Goal: Task Accomplishment & Management: Manage account settings

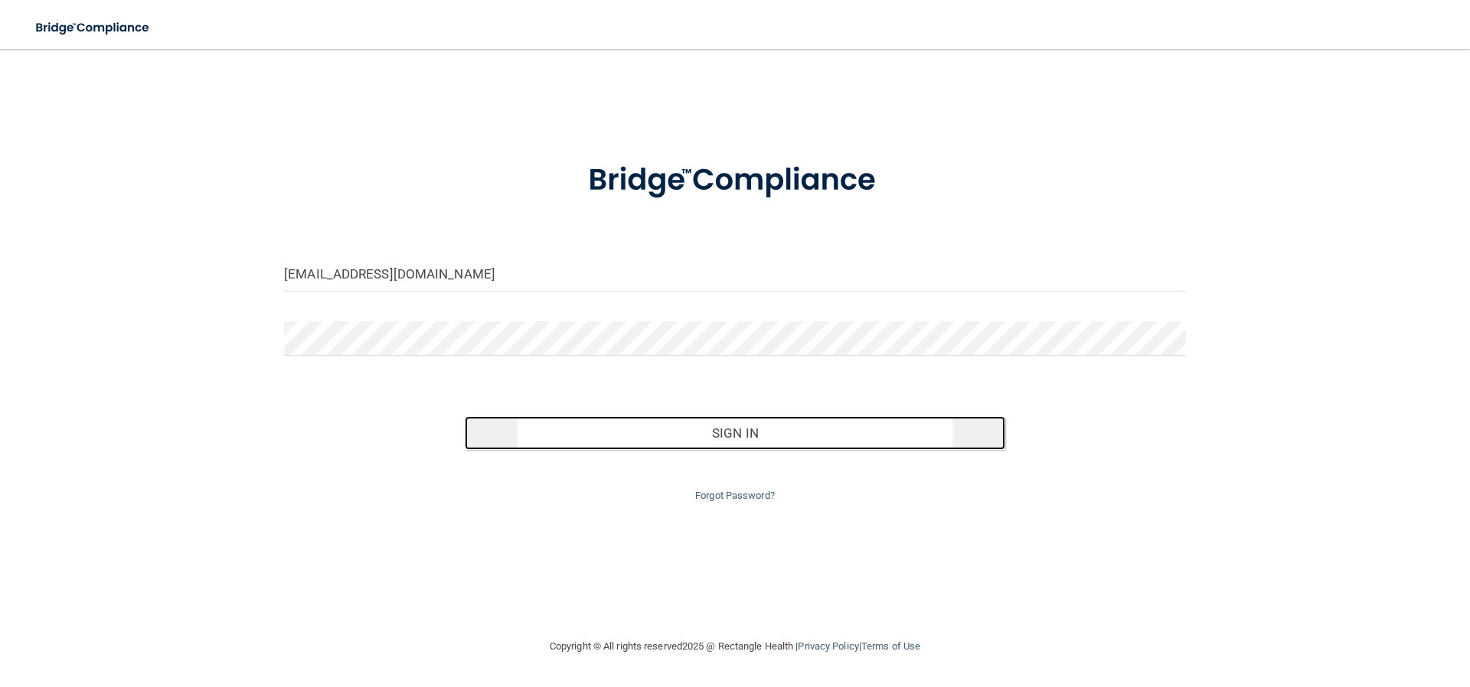
click at [727, 432] on button "Sign In" at bounding box center [735, 433] width 541 height 34
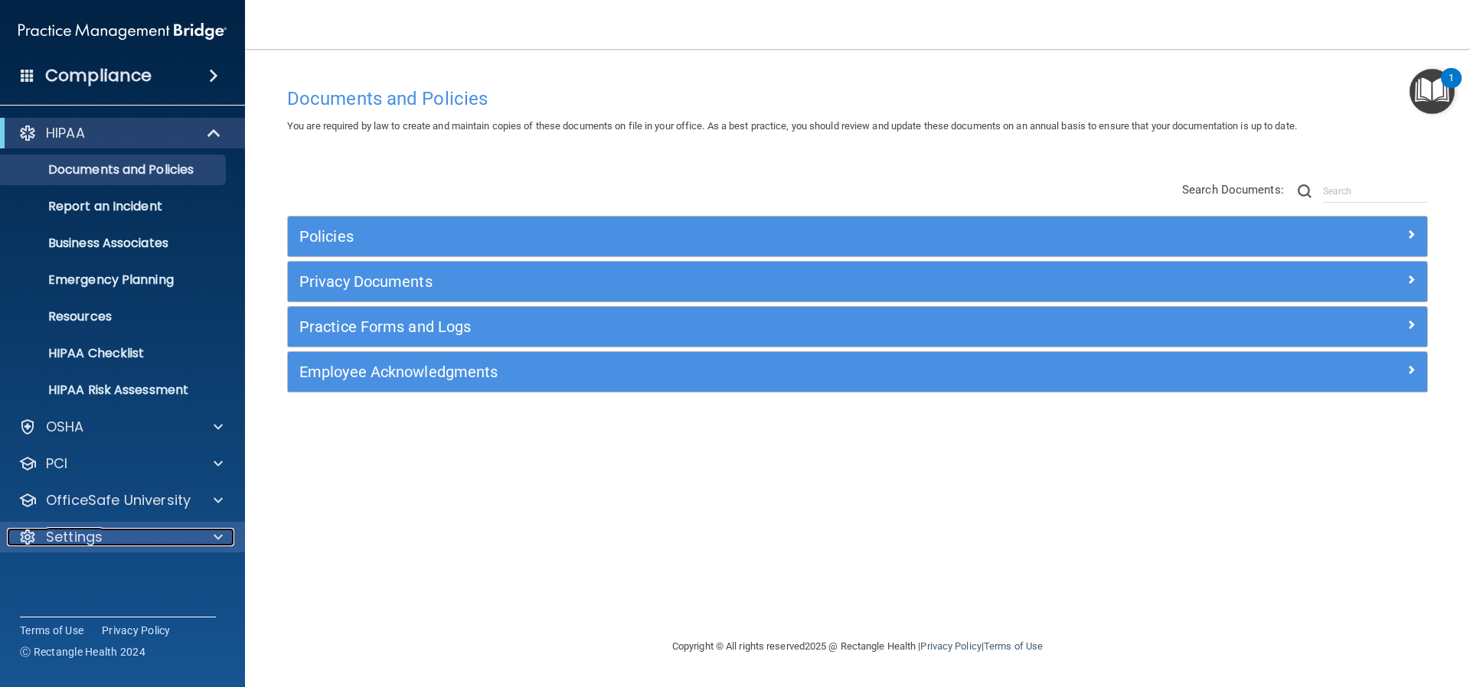
click at [95, 537] on p "Settings" at bounding box center [74, 537] width 57 height 18
click at [122, 542] on div "Settings" at bounding box center [102, 537] width 190 height 18
click at [89, 530] on p "Settings" at bounding box center [74, 537] width 57 height 18
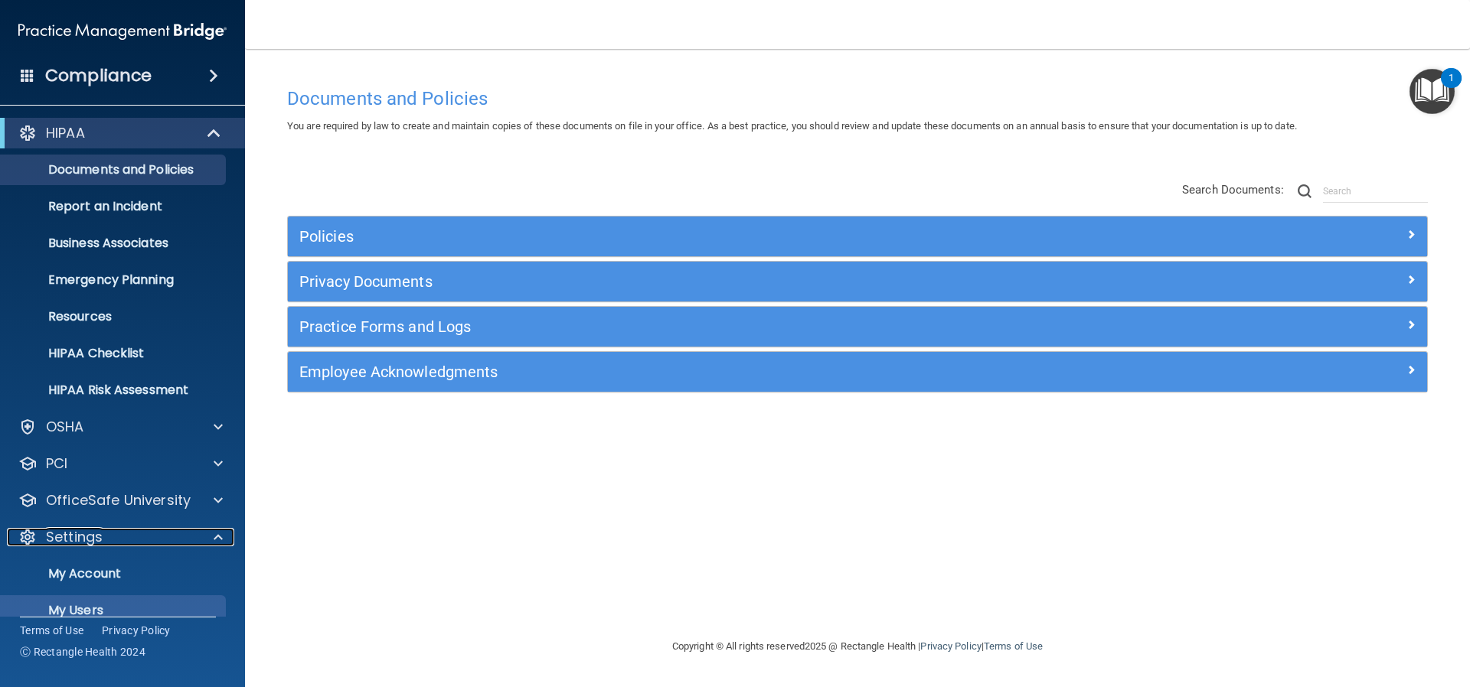
scroll to position [95, 0]
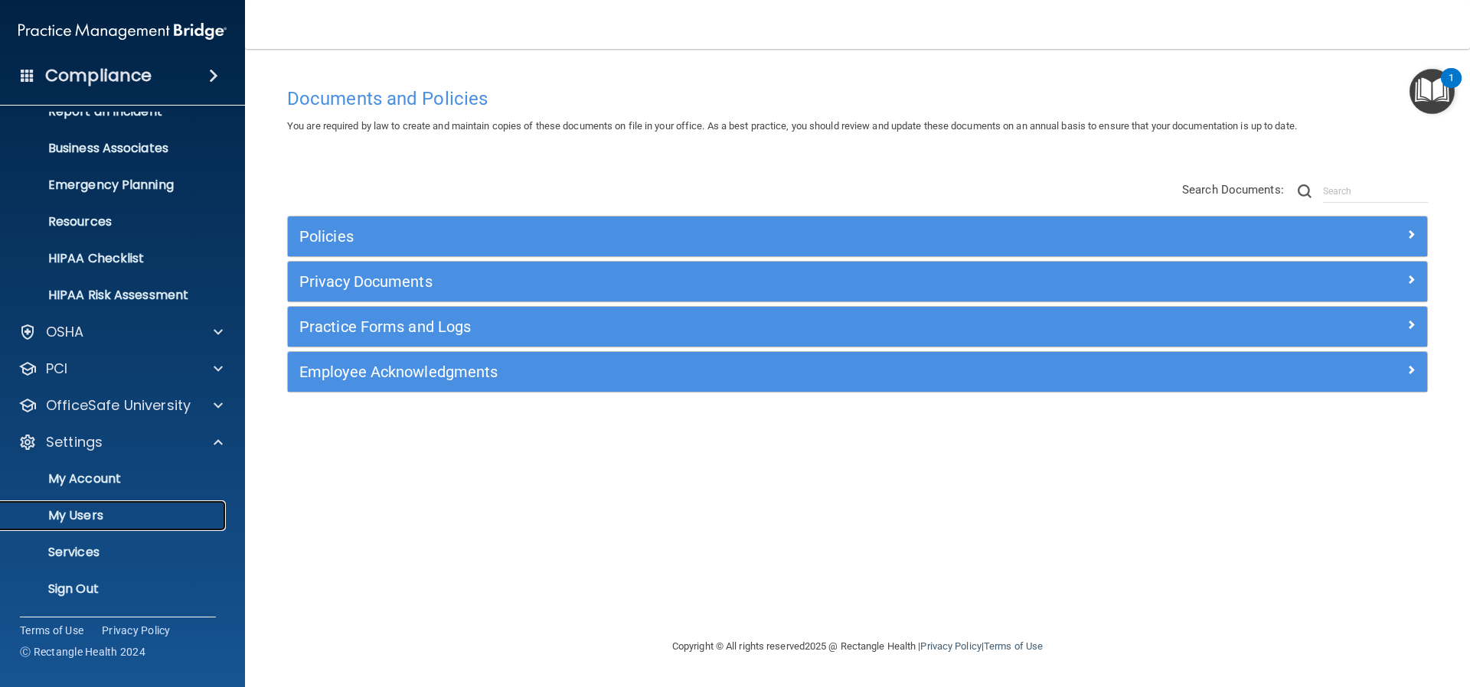
click at [99, 517] on p "My Users" at bounding box center [114, 515] width 209 height 15
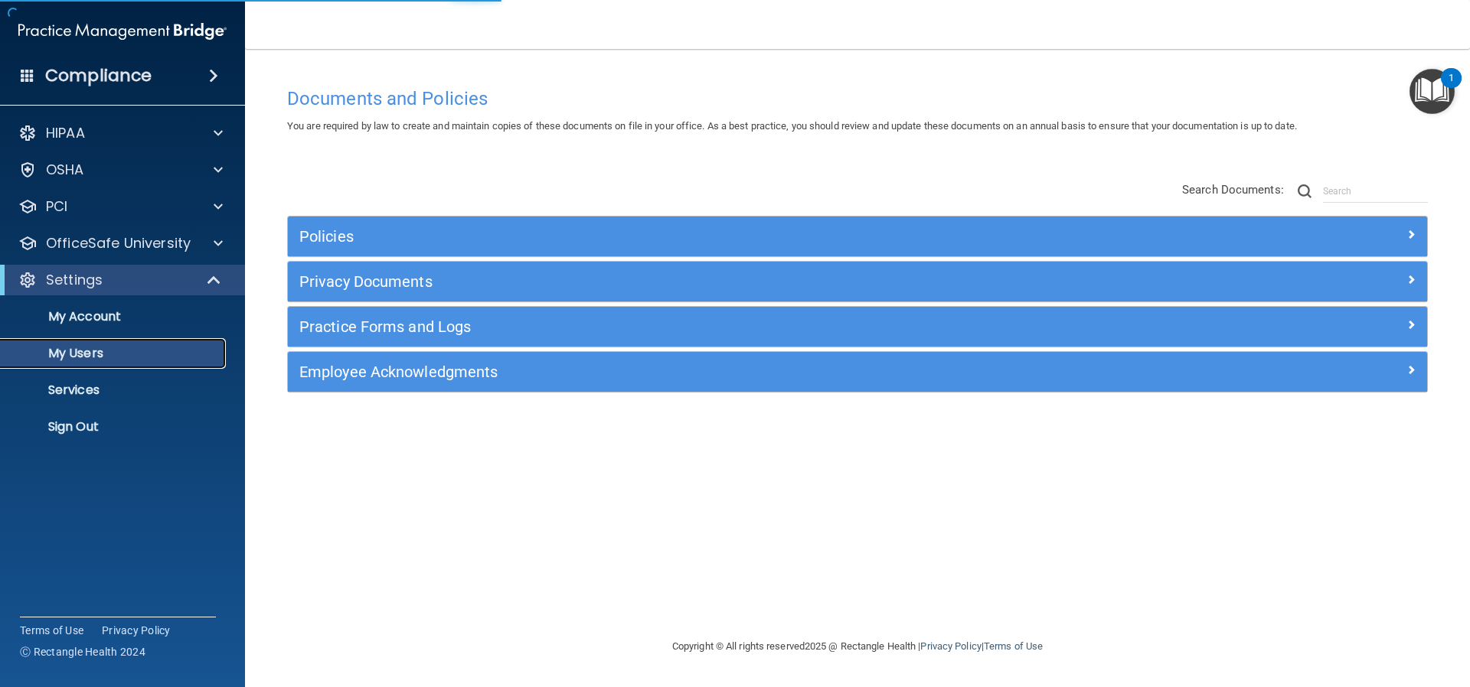
select select "20"
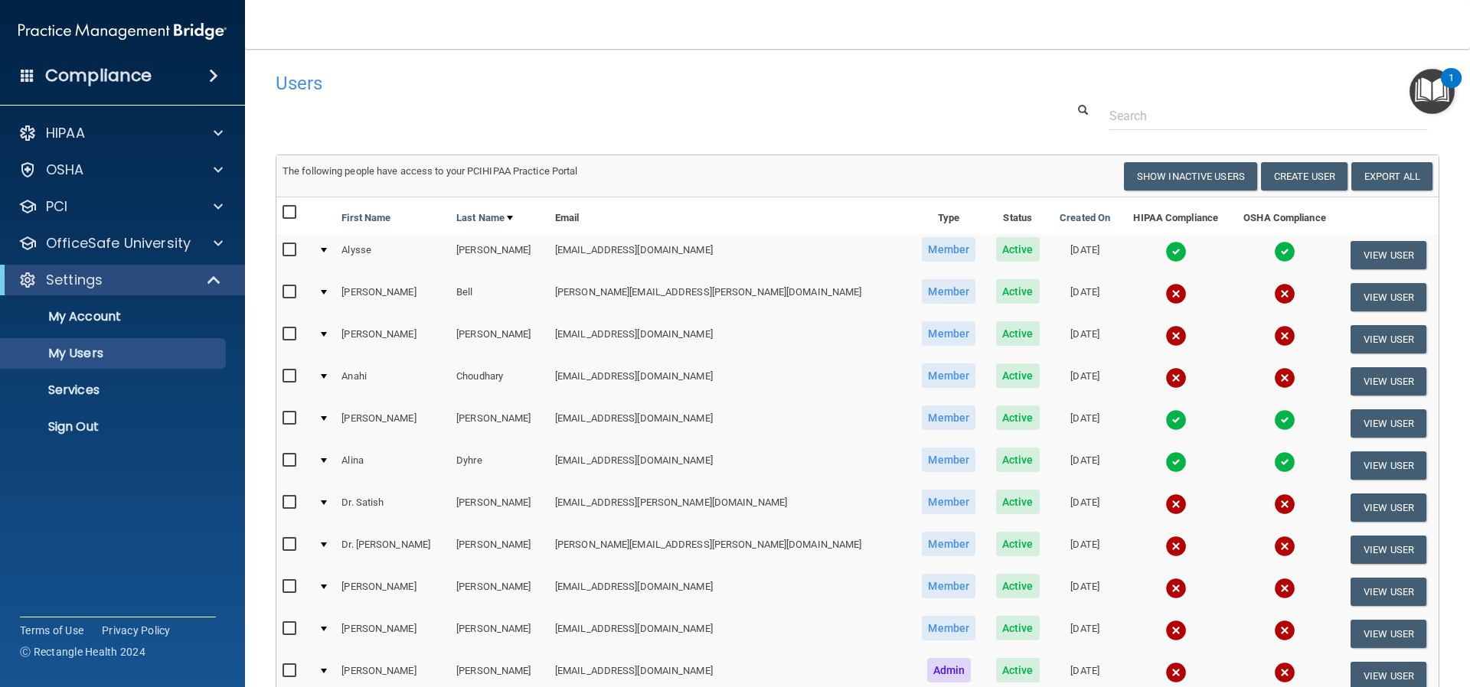
click at [1165, 248] on img at bounding box center [1175, 251] width 21 height 21
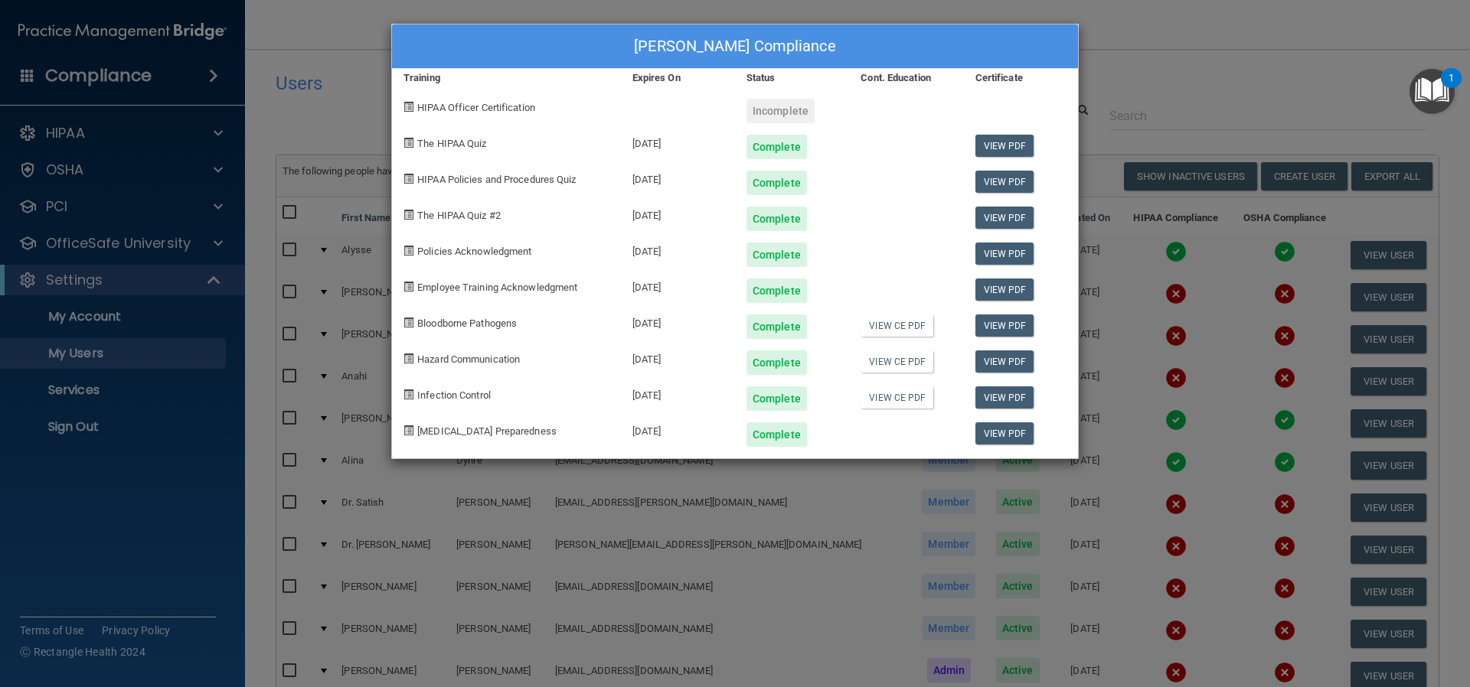
click at [1194, 92] on div "[PERSON_NAME] Compliance Training Expires On Status Cont. Education Certificate…" at bounding box center [735, 343] width 1470 height 687
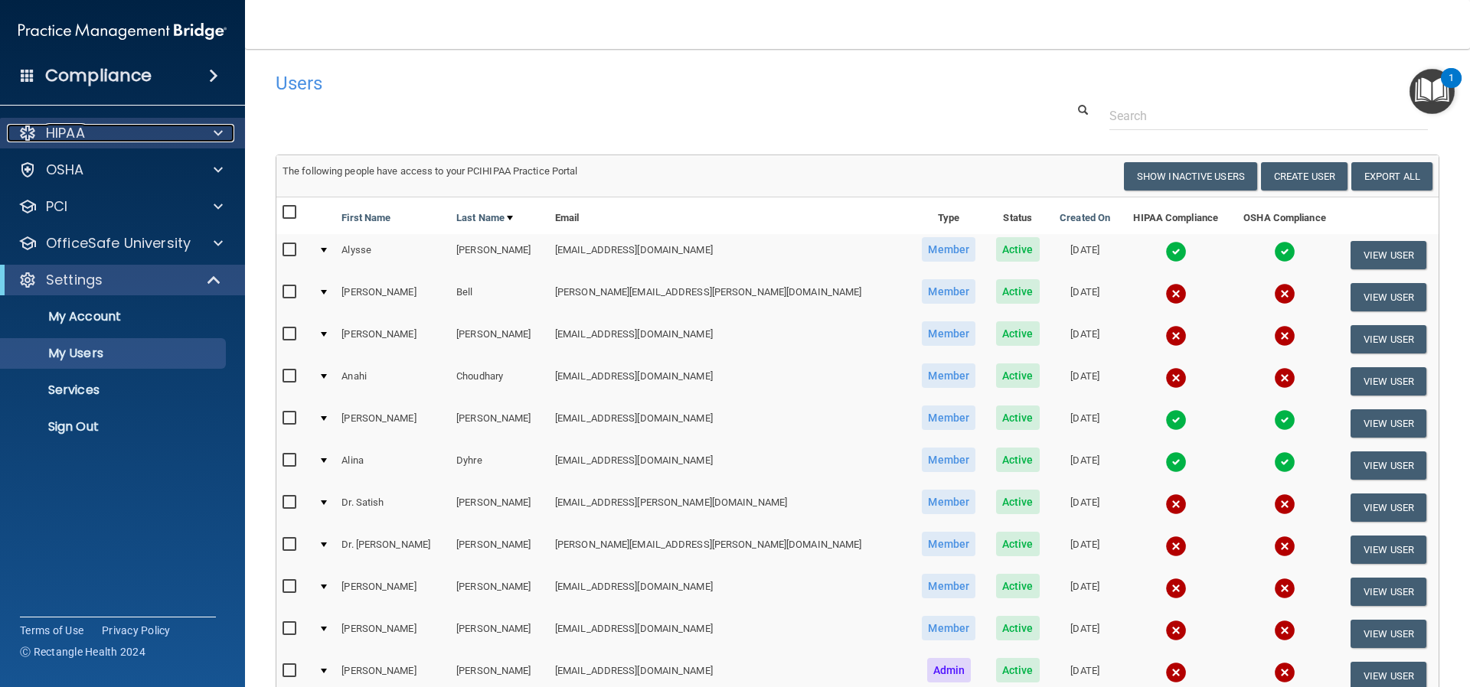
click at [90, 139] on div "HIPAA" at bounding box center [102, 133] width 190 height 18
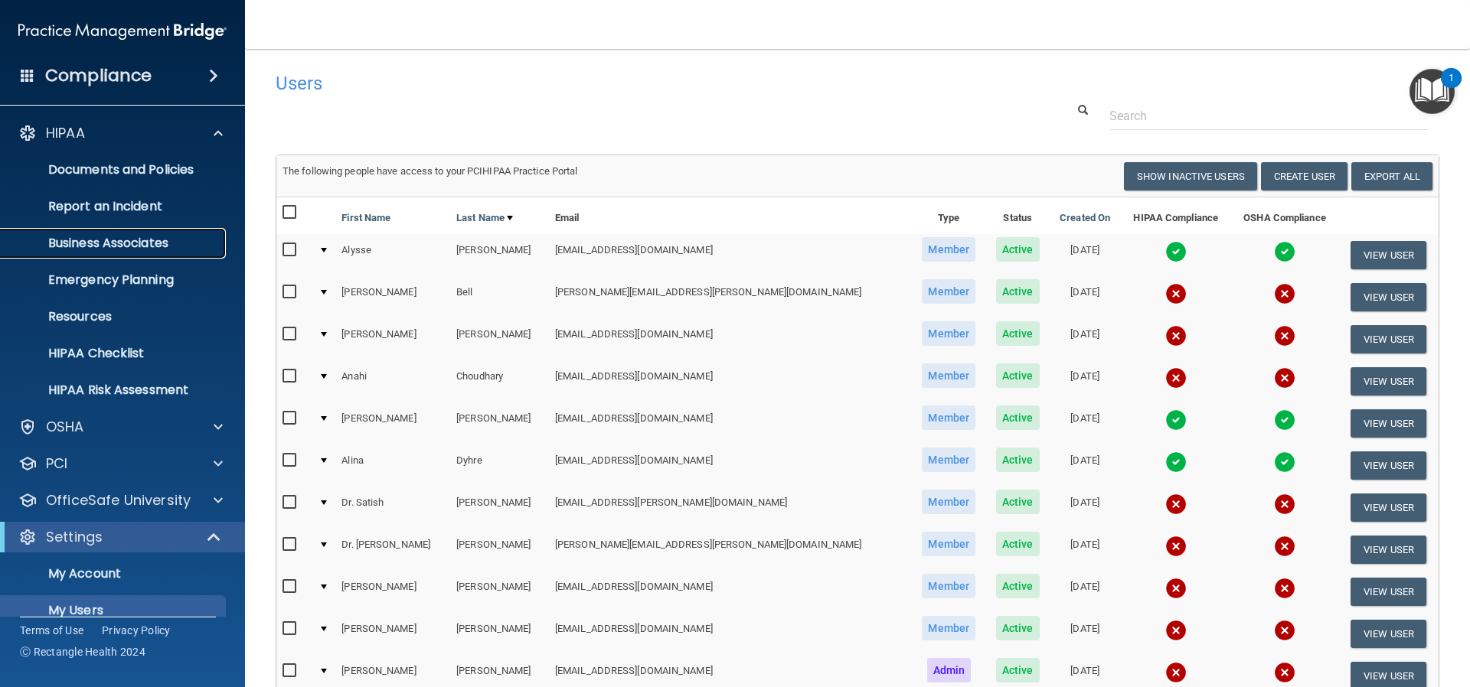
click at [115, 240] on p "Business Associates" at bounding box center [114, 243] width 209 height 15
